Goal: Transaction & Acquisition: Download file/media

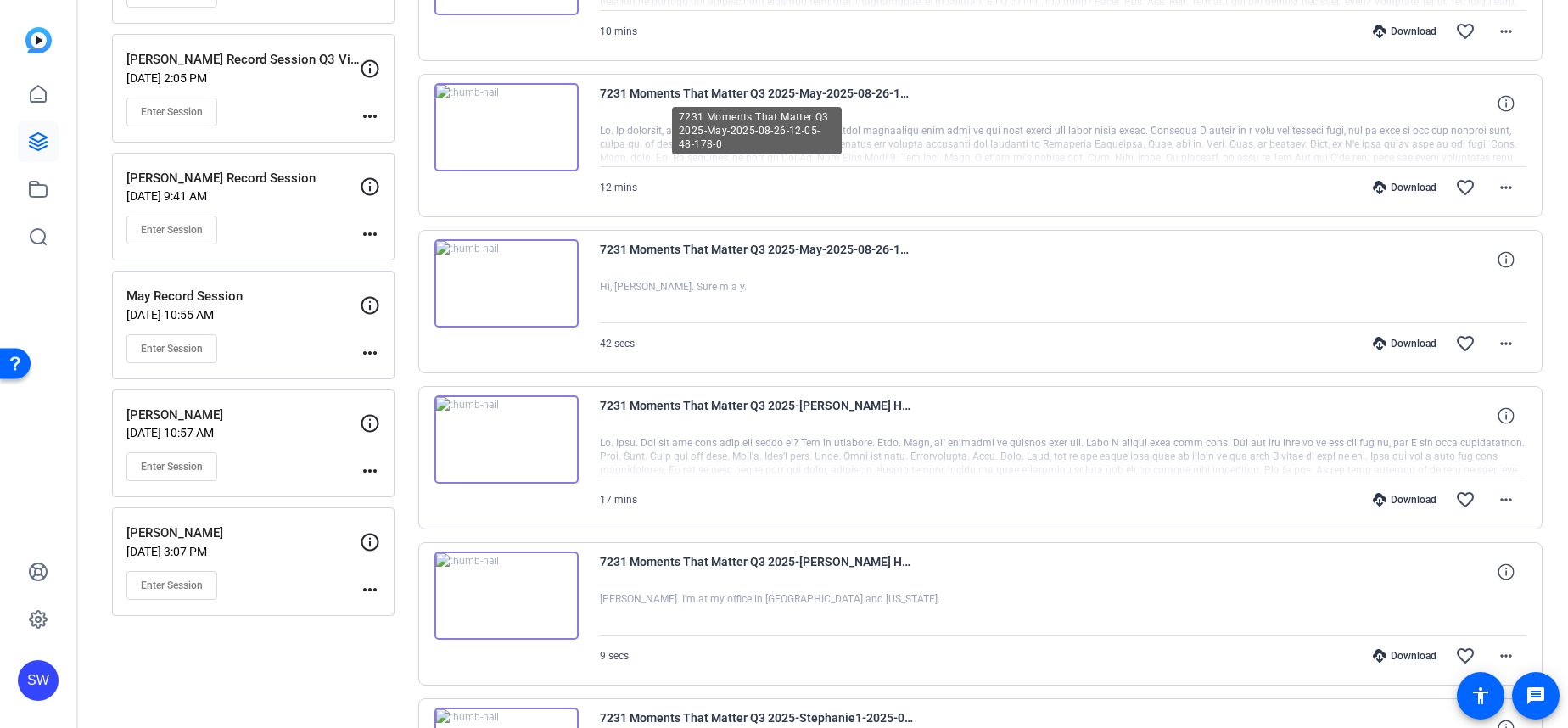
scroll to position [438, 0]
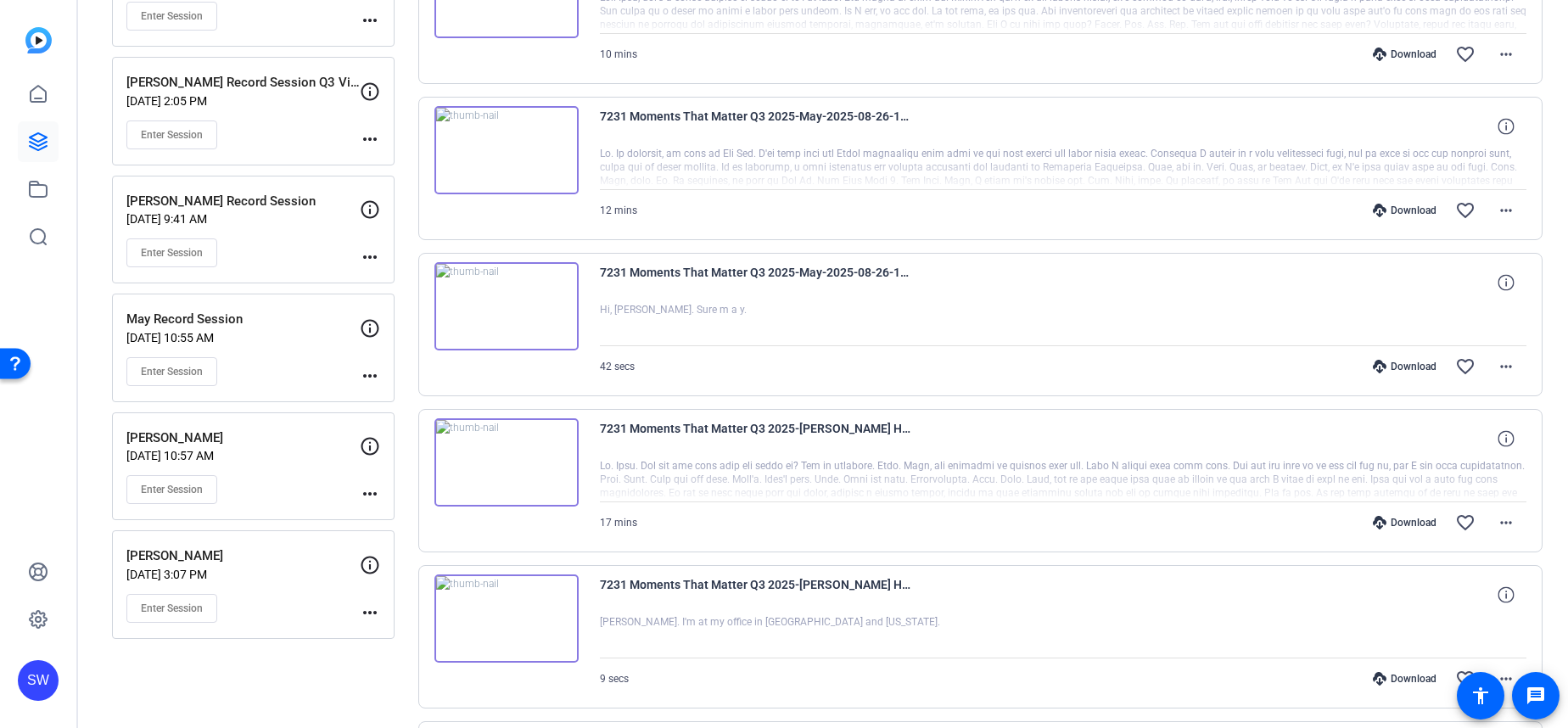
click at [1410, 369] on div "Download" at bounding box center [1403, 366] width 81 height 14
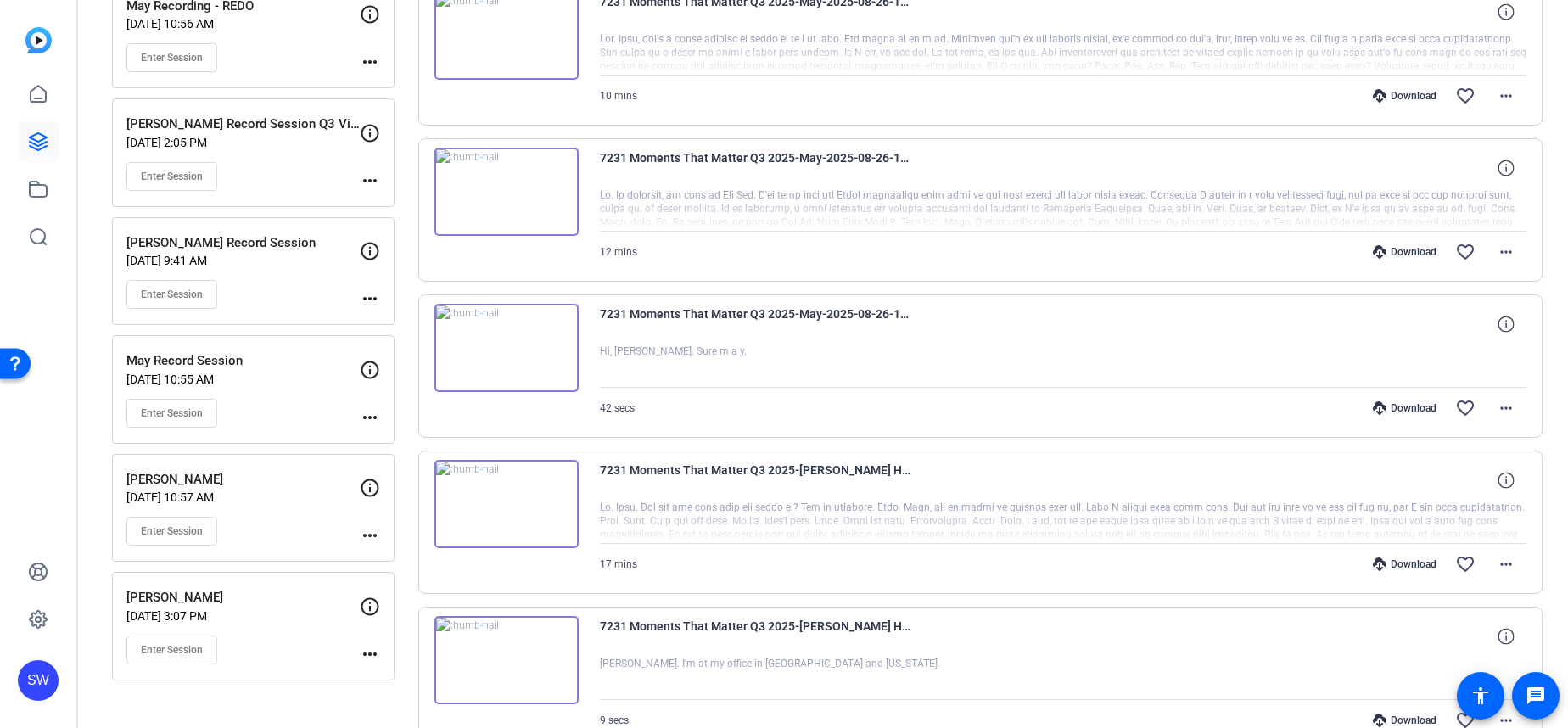
scroll to position [391, 0]
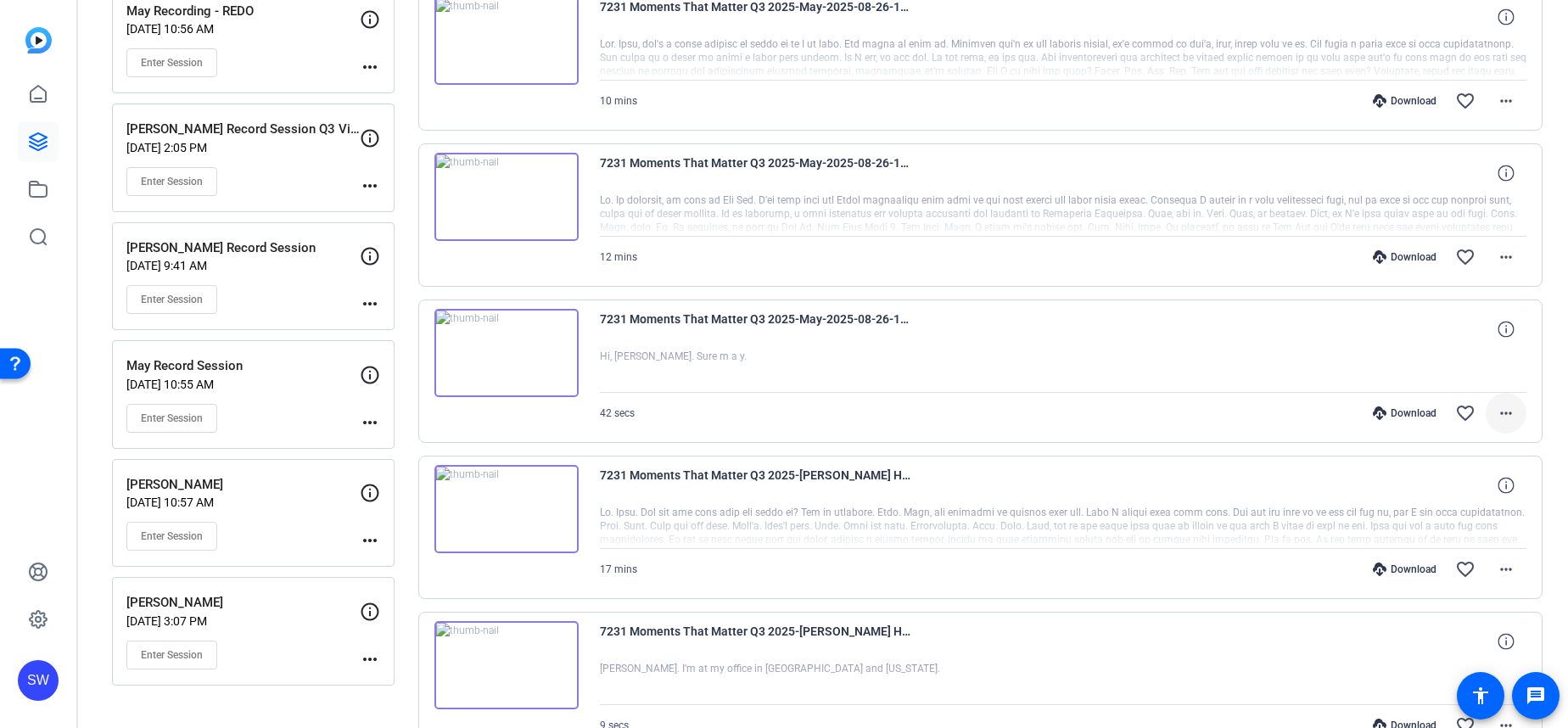
click at [1505, 413] on mat-icon "more_horiz" at bounding box center [1506, 413] width 21 height 21
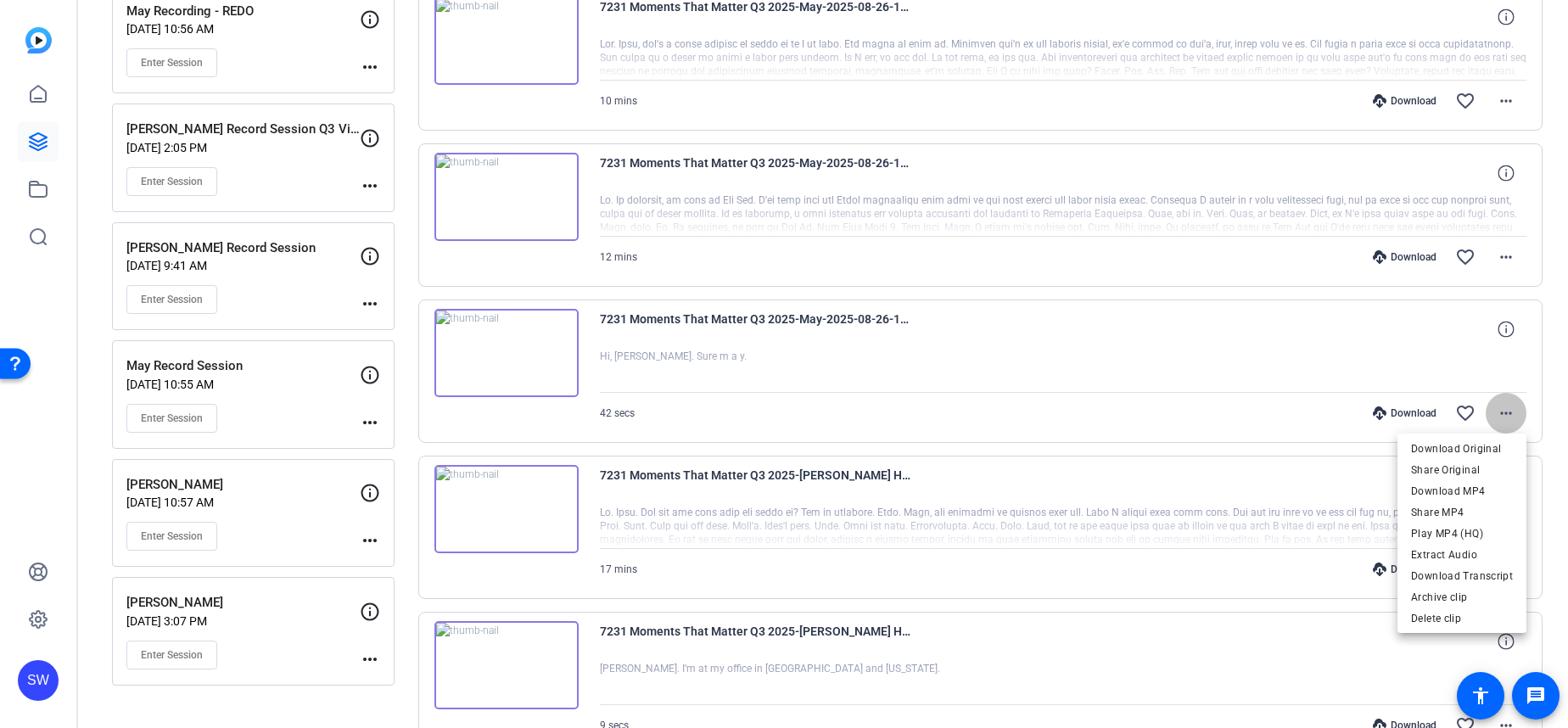
click at [1505, 413] on body "Accessibility Screen-Reader Guide, Feedback, and Issue Reporting | New window S…" at bounding box center [784, 364] width 1568 height 728
click at [1474, 491] on span "Download MP4" at bounding box center [1462, 492] width 102 height 21
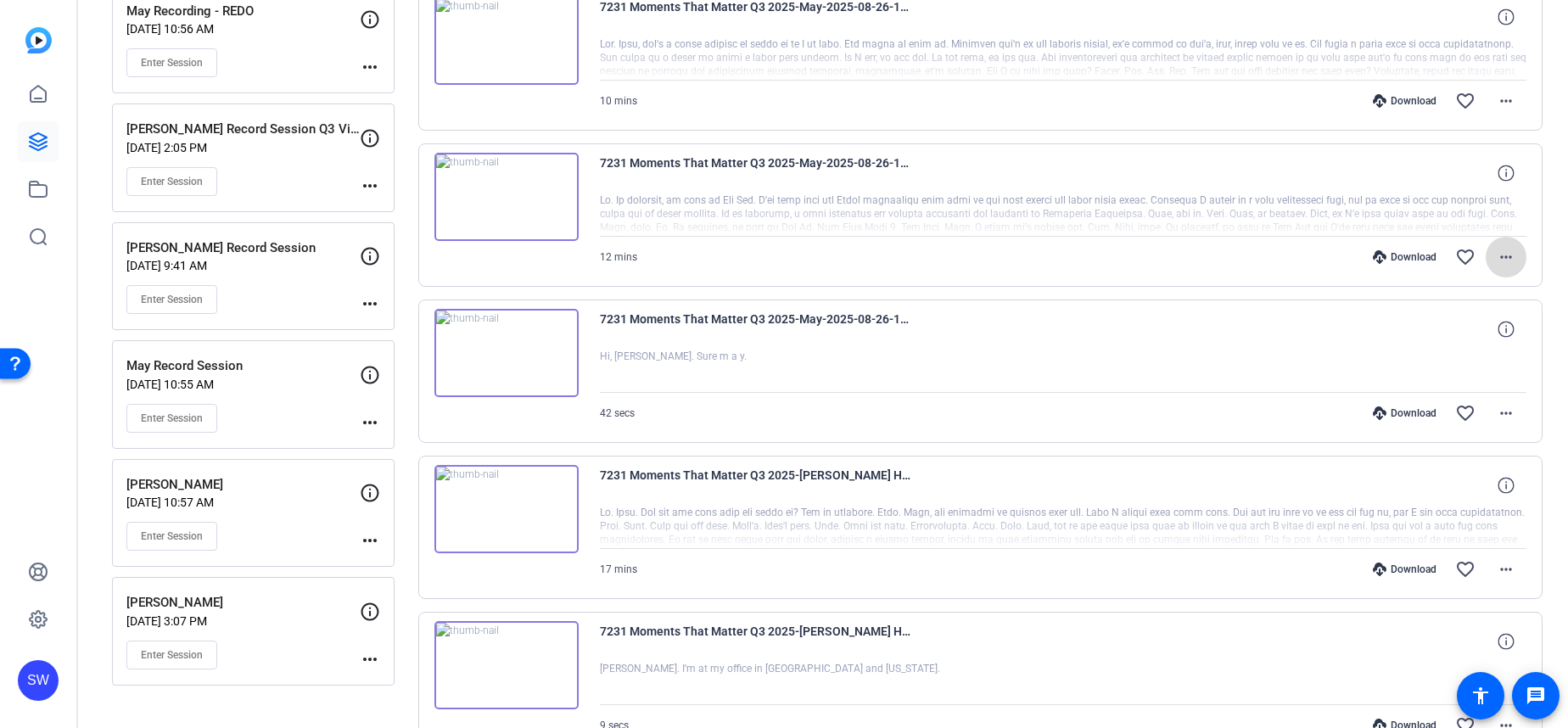
click at [1510, 257] on mat-icon "more_horiz" at bounding box center [1506, 257] width 21 height 21
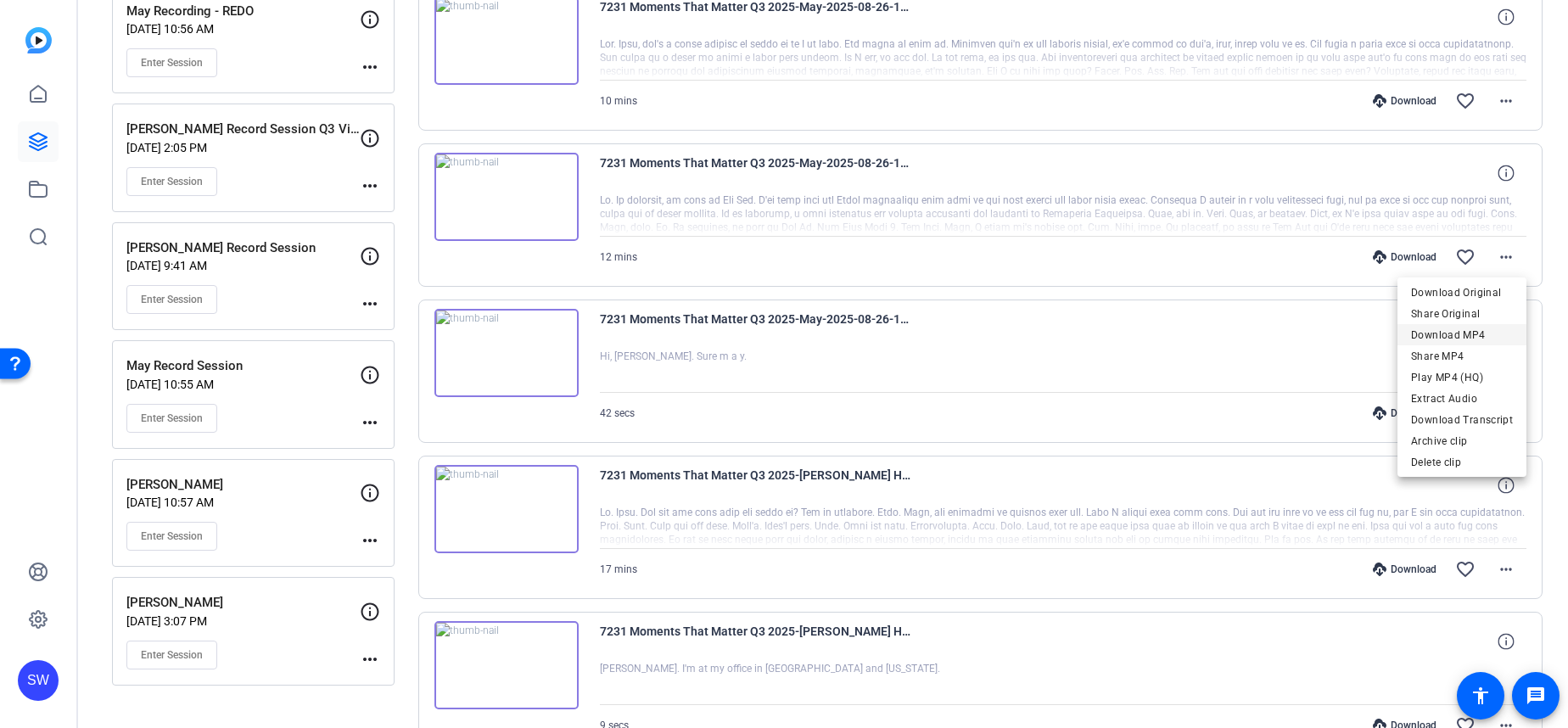
click at [1499, 338] on span "Download MP4" at bounding box center [1462, 335] width 102 height 21
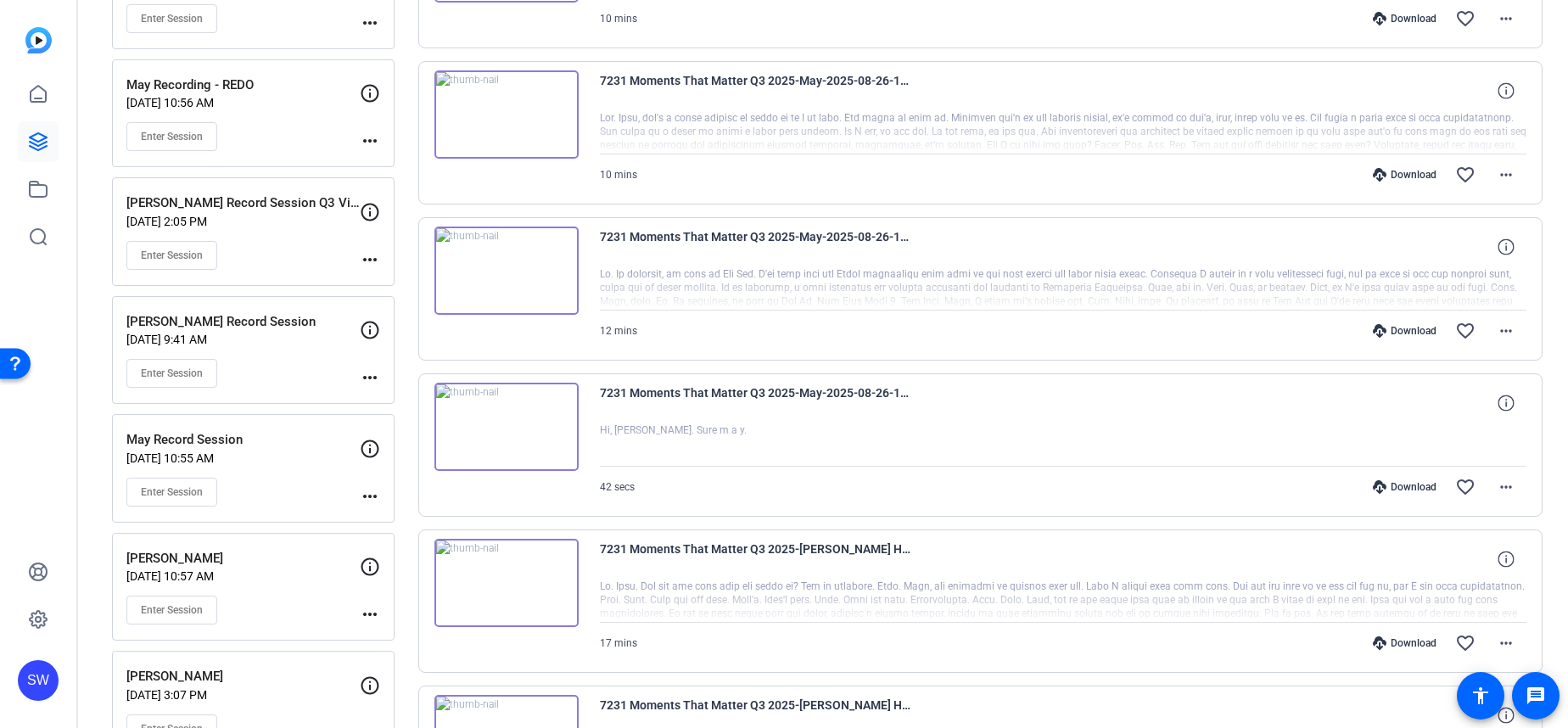
scroll to position [314, 0]
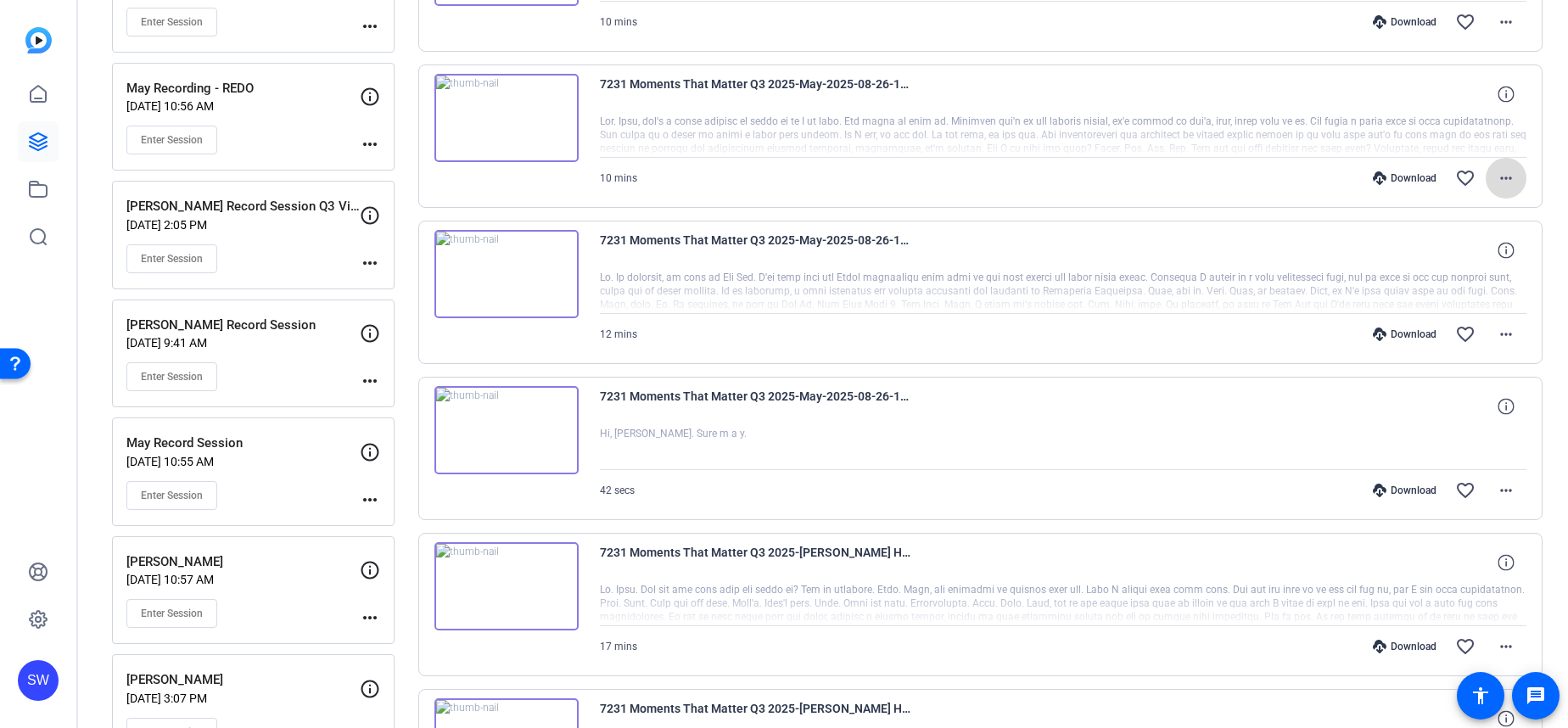
click at [1507, 179] on mat-icon "more_horiz" at bounding box center [1506, 178] width 21 height 21
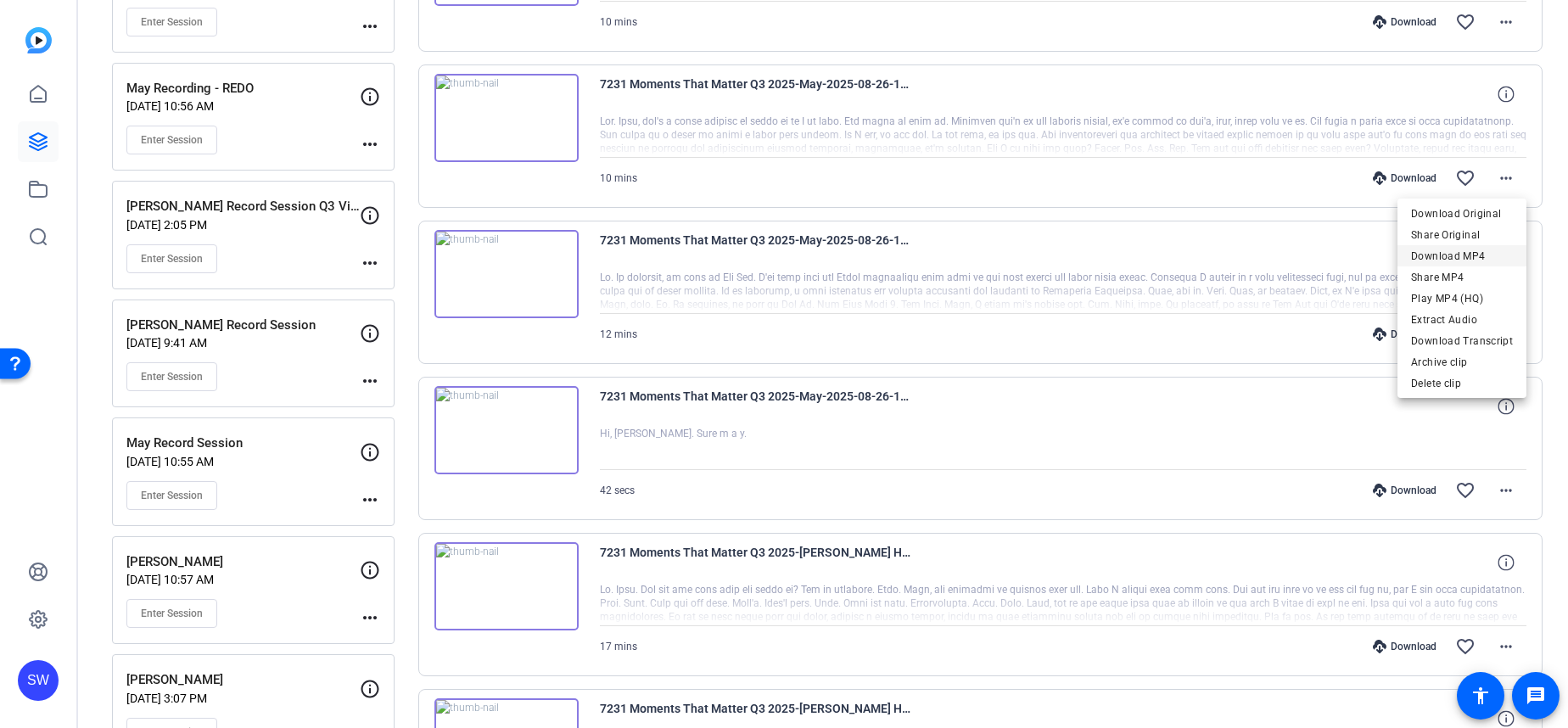
click at [1481, 247] on span "Download MP4" at bounding box center [1462, 256] width 102 height 21
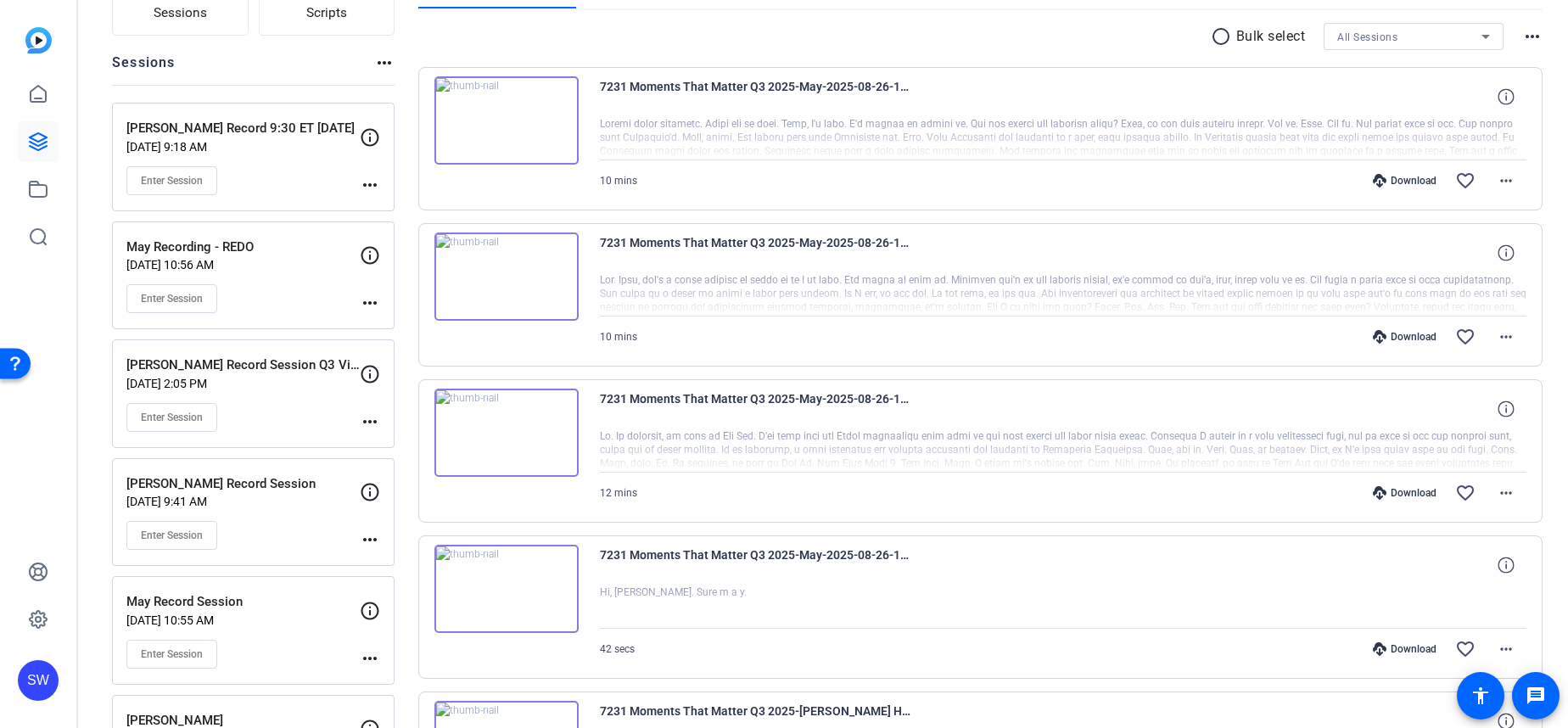
scroll to position [145, 0]
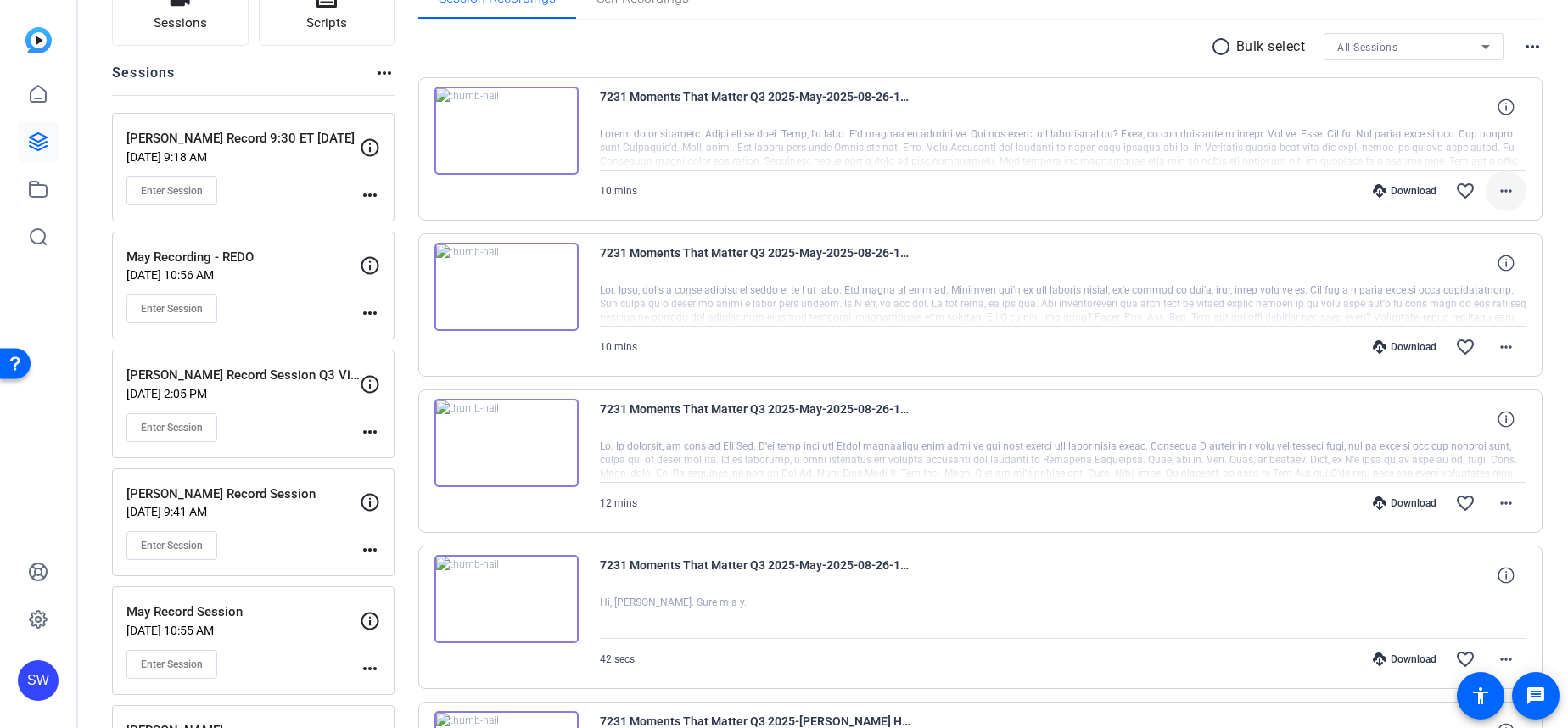
click at [1505, 196] on mat-icon "more_horiz" at bounding box center [1506, 191] width 21 height 21
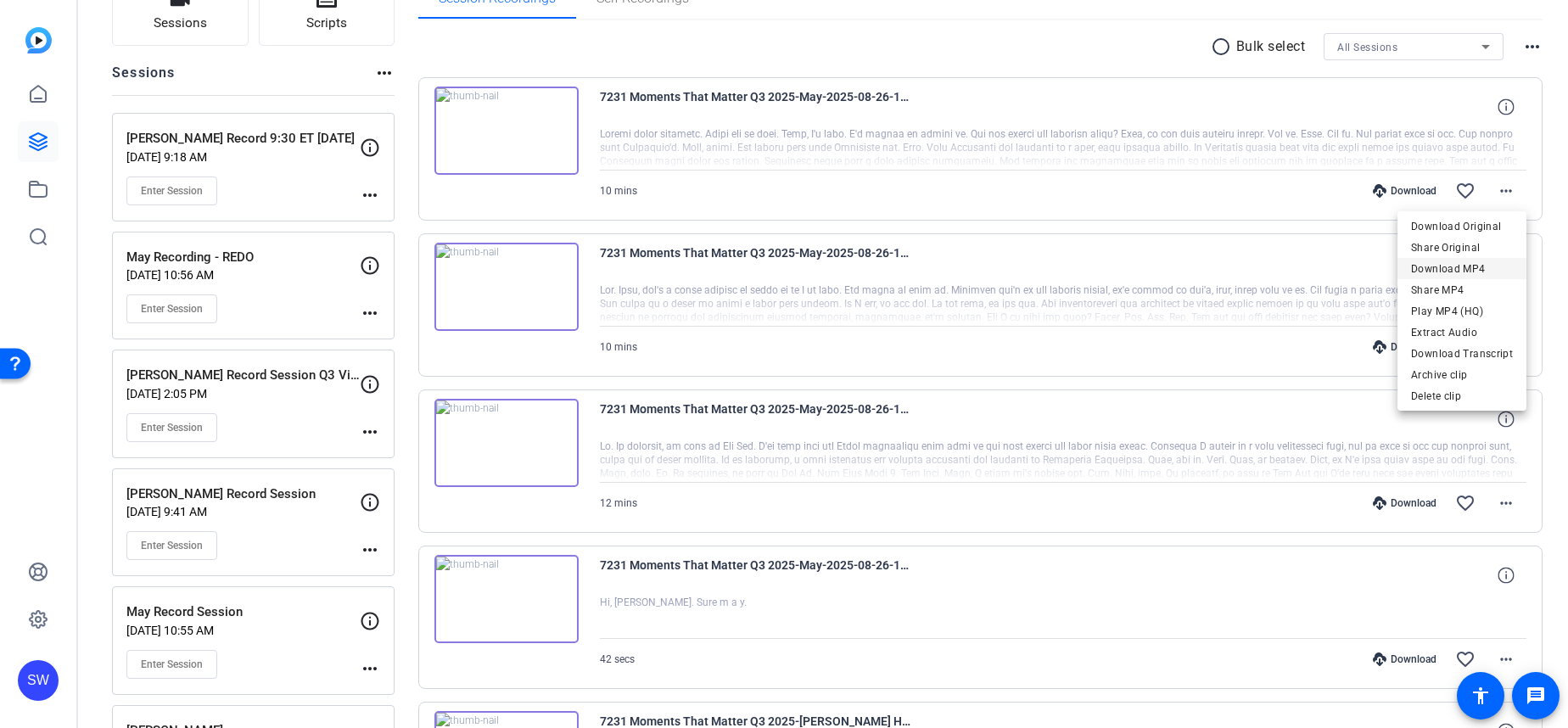
click at [1483, 260] on span "Download MP4" at bounding box center [1462, 269] width 102 height 21
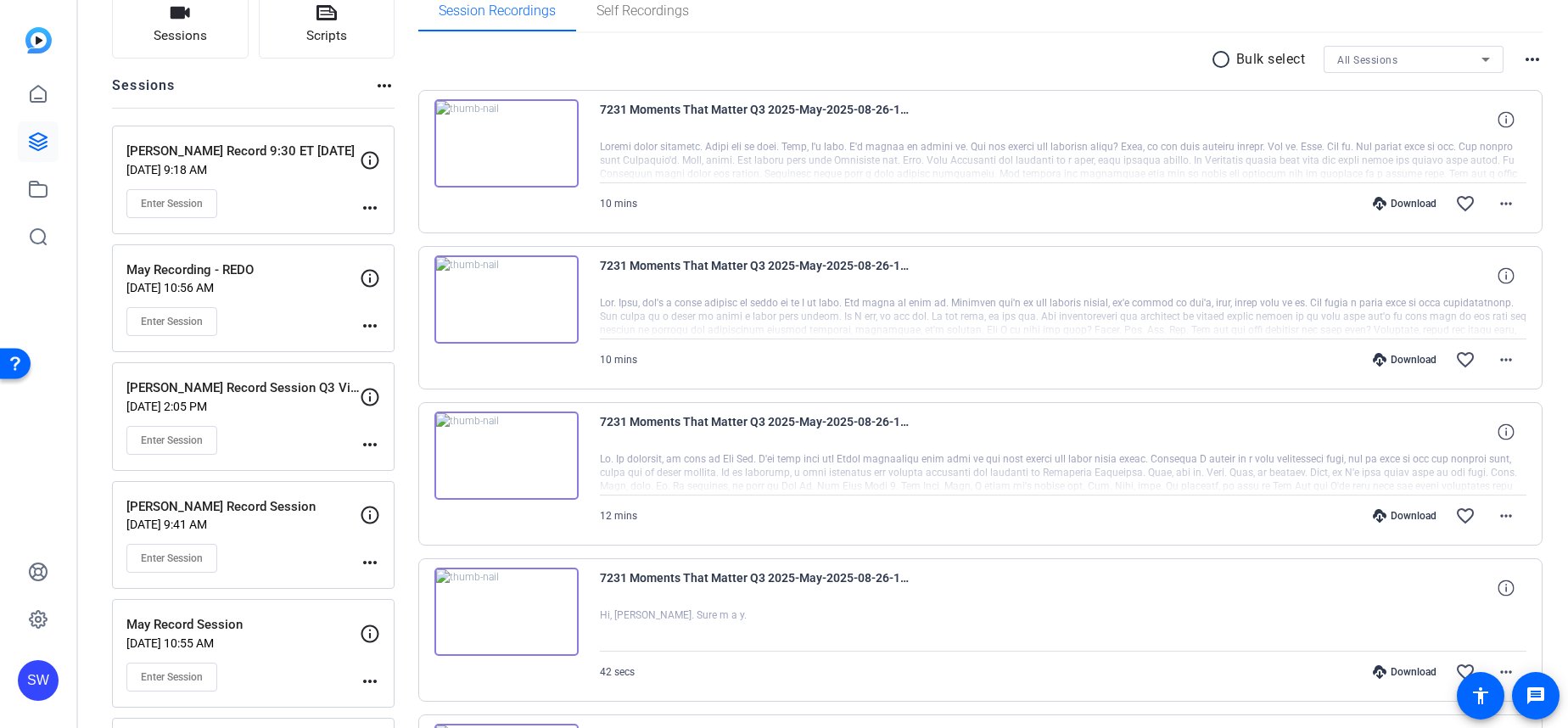
scroll to position [133, 0]
